Goal: Transaction & Acquisition: Purchase product/service

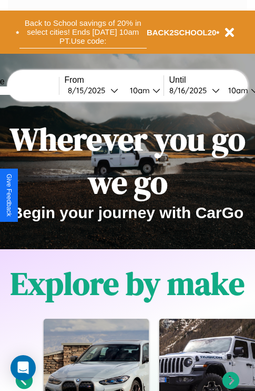
click at [83, 32] on button "Back to School savings of 20% in select cities! Ends [DATE] 10am PT. Use code:" at bounding box center [82, 32] width 127 height 33
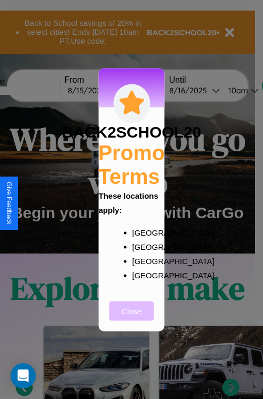
click at [132, 318] on button "Close" at bounding box center [132, 310] width 45 height 19
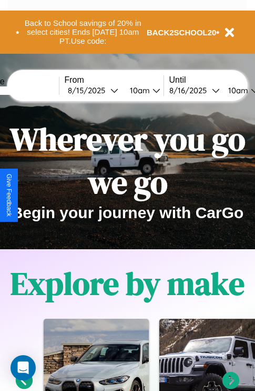
click at [35, 90] on input "text" at bounding box center [19, 90] width 79 height 8
type input "********"
click at [105, 90] on div "[DATE]" at bounding box center [89, 90] width 43 height 10
select select "*"
select select "****"
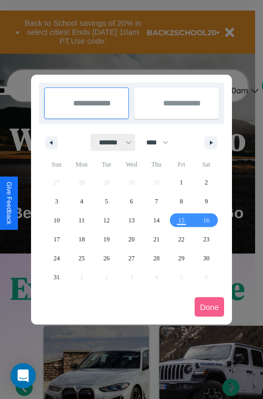
click at [111, 142] on select "******* ******** ***** ***** *** **** **** ****** ********* ******* ******** **…" at bounding box center [113, 142] width 45 height 17
select select "*"
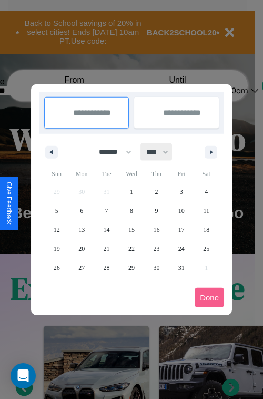
click at [162, 152] on select "**** **** **** **** **** **** **** **** **** **** **** **** **** **** **** ****…" at bounding box center [157, 151] width 32 height 17
select select "****"
click at [156, 248] on span "22" at bounding box center [156, 248] width 6 height 19
type input "**********"
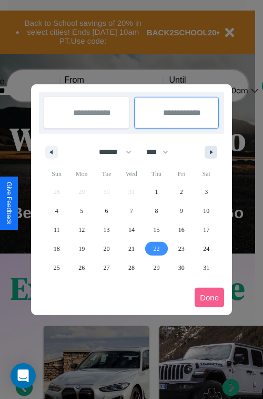
click at [211, 152] on icon "button" at bounding box center [213, 152] width 5 height 4
select select "*"
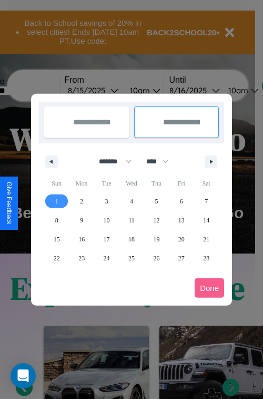
click at [56, 201] on span "1" at bounding box center [56, 201] width 3 height 19
type input "**********"
select select "*"
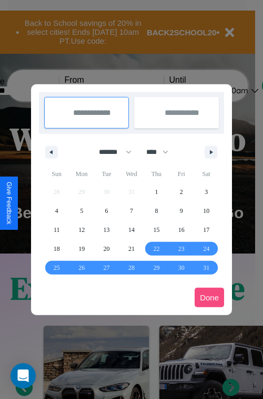
click at [210, 297] on button "Done" at bounding box center [209, 297] width 29 height 19
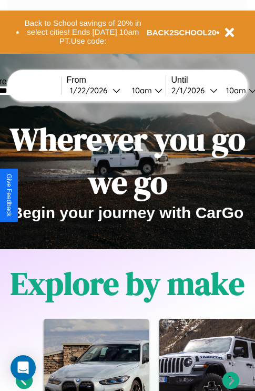
click at [153, 90] on div "10am" at bounding box center [141, 90] width 28 height 10
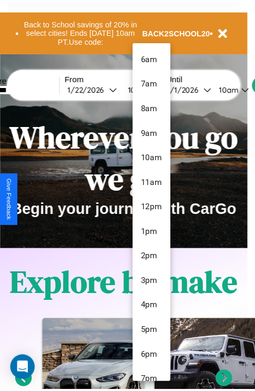
scroll to position [111, 0]
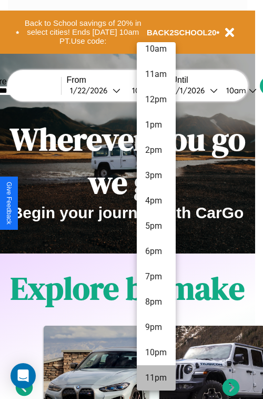
click at [156, 378] on li "11pm" at bounding box center [156, 377] width 39 height 25
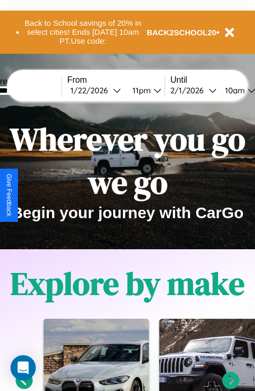
click at [247, 90] on div "10am" at bounding box center [234, 90] width 28 height 10
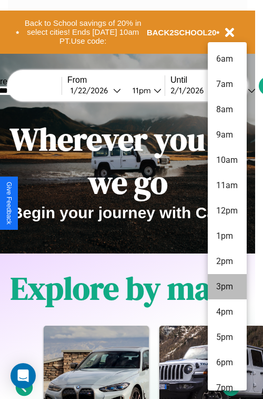
click at [227, 286] on li "3pm" at bounding box center [227, 286] width 39 height 25
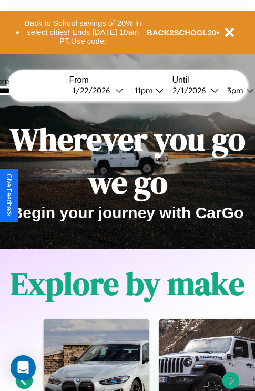
scroll to position [0, 34]
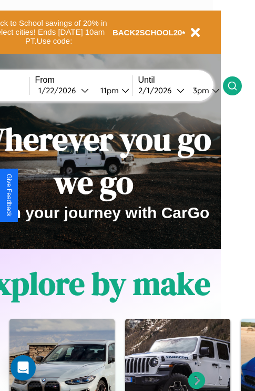
click at [238, 85] on icon at bounding box center [233, 86] width 11 height 11
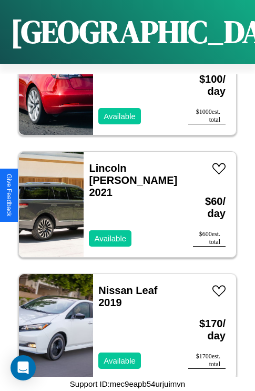
scroll to position [14334, 0]
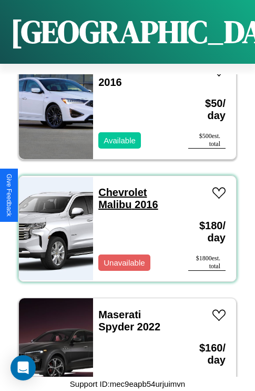
click at [120, 186] on link "Chevrolet Malibu 2016" at bounding box center [128, 198] width 60 height 24
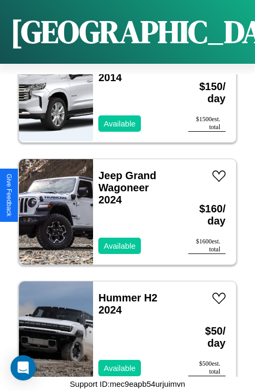
scroll to position [10547, 0]
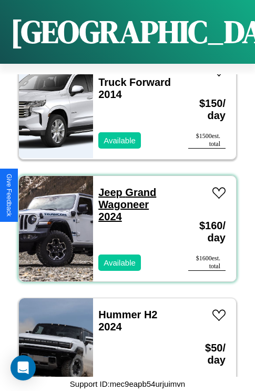
click at [107, 186] on link "Jeep Grand Wagoneer 2024" at bounding box center [127, 204] width 58 height 36
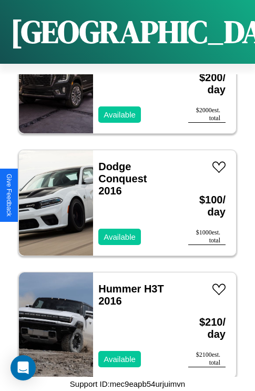
scroll to position [4682, 0]
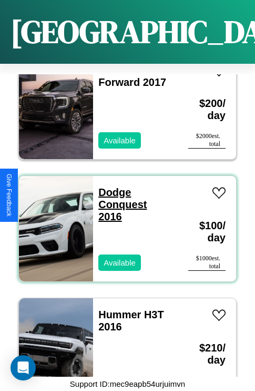
click at [112, 186] on link "Dodge Conquest 2016" at bounding box center [122, 204] width 48 height 36
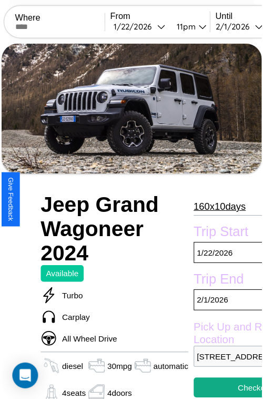
scroll to position [52, 46]
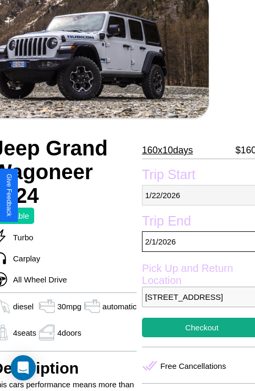
click at [195, 195] on p "1 / 22 / 2026" at bounding box center [202, 195] width 120 height 21
select select "*"
select select "****"
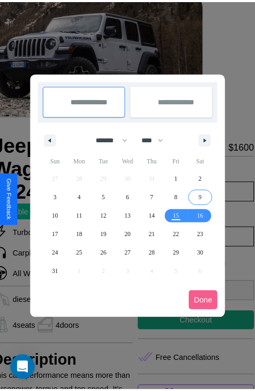
scroll to position [0, 46]
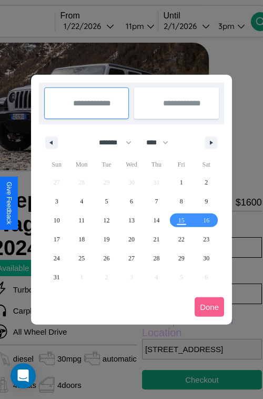
click at [106, 26] on div at bounding box center [131, 199] width 263 height 399
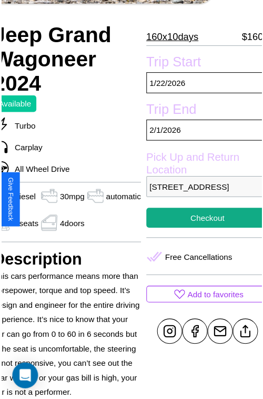
scroll to position [199, 46]
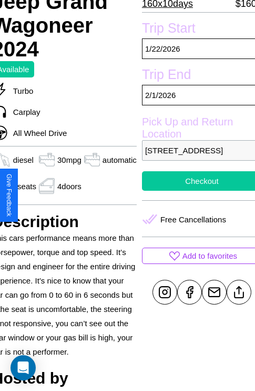
click at [195, 191] on button "Checkout" at bounding box center [202, 180] width 120 height 19
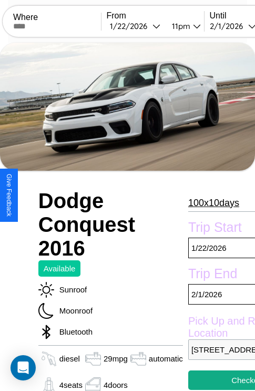
scroll to position [7, 0]
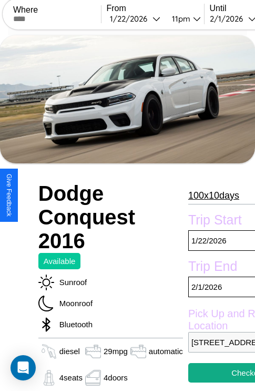
click at [211, 195] on p "100 x 10 days" at bounding box center [214, 195] width 51 height 17
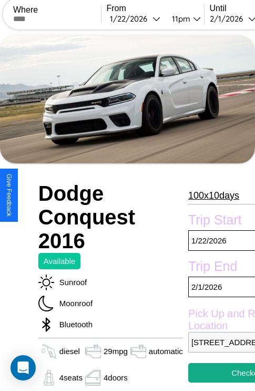
click at [211, 195] on p "100 x 10 days" at bounding box center [214, 195] width 51 height 17
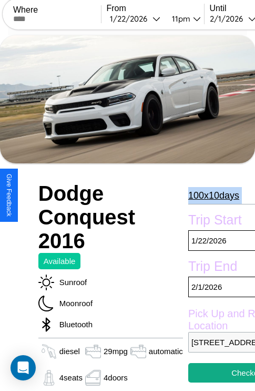
click at [211, 195] on p "100 x 10 days" at bounding box center [214, 195] width 51 height 17
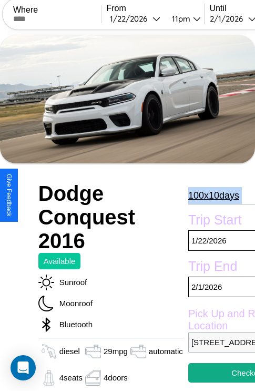
click at [211, 195] on p "100 x 10 days" at bounding box center [214, 195] width 51 height 17
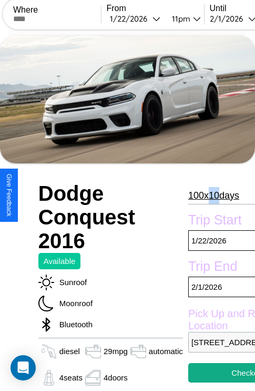
click at [211, 195] on p "100 x 10 days" at bounding box center [214, 195] width 51 height 17
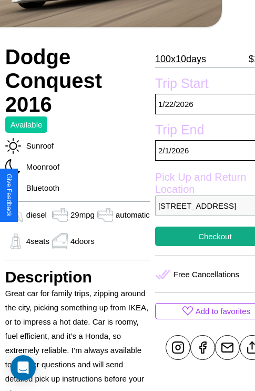
scroll to position [199, 46]
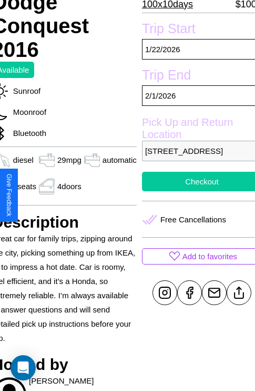
click at [195, 191] on button "Checkout" at bounding box center [202, 181] width 120 height 19
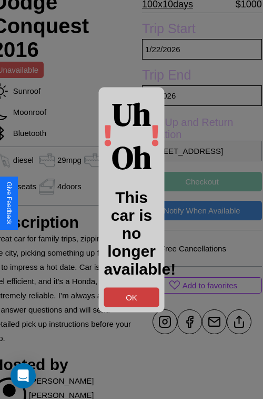
click at [132, 296] on button "OK" at bounding box center [131, 296] width 55 height 19
